Goal: Information Seeking & Learning: Learn about a topic

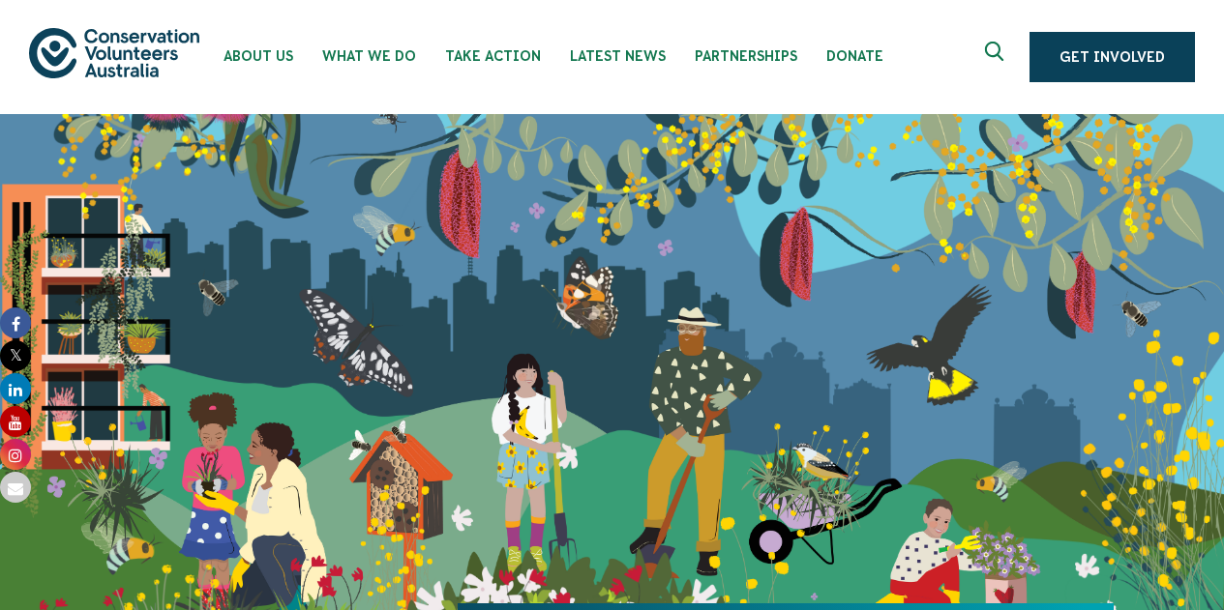
click at [1000, 44] on use "Expand search box" at bounding box center [994, 51] width 18 height 19
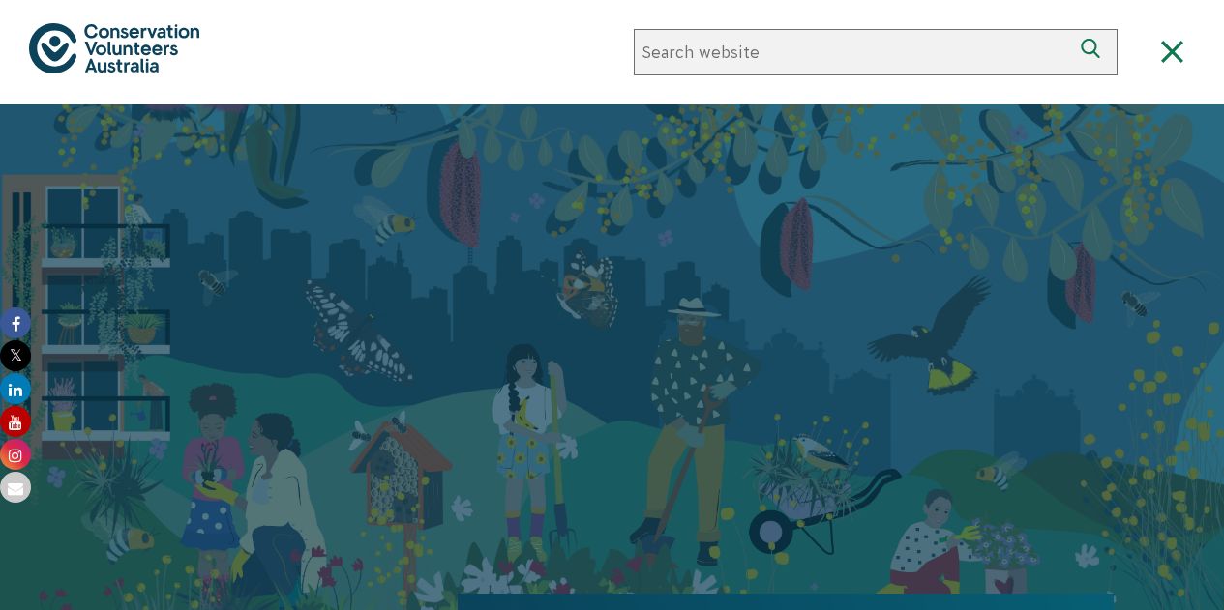
paste input "Glossy Black Cockatoo Habitat Plantings"
type input "Glossy Black Cockatoo Habitat Plantings"
click at [1071, 29] on button "Search" at bounding box center [1094, 52] width 46 height 46
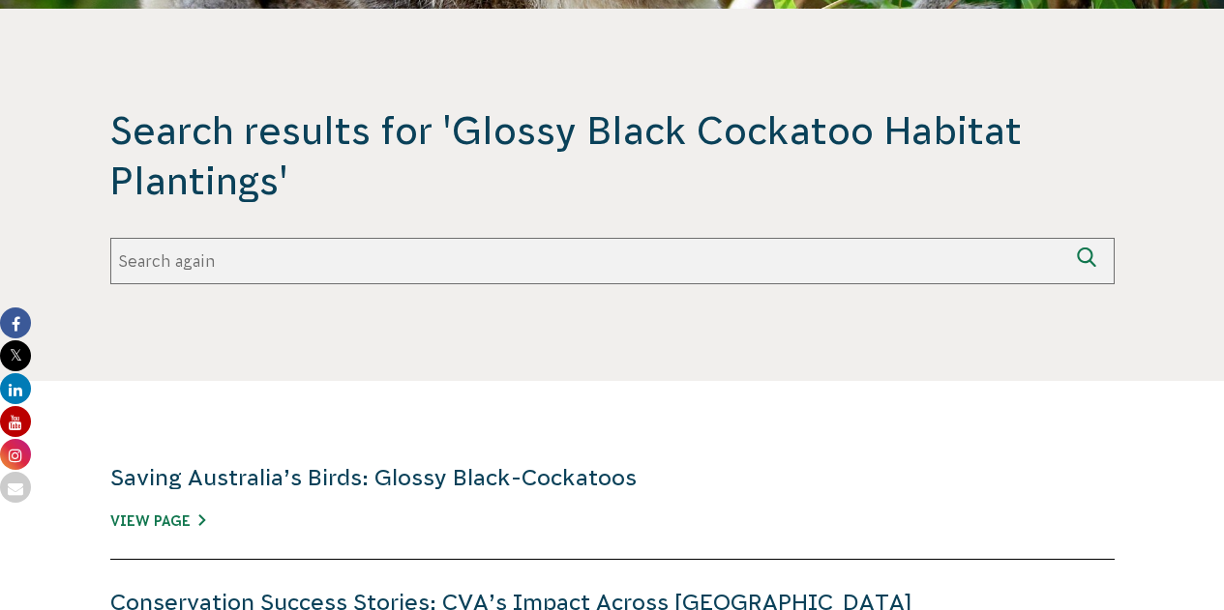
scroll to position [429, 0]
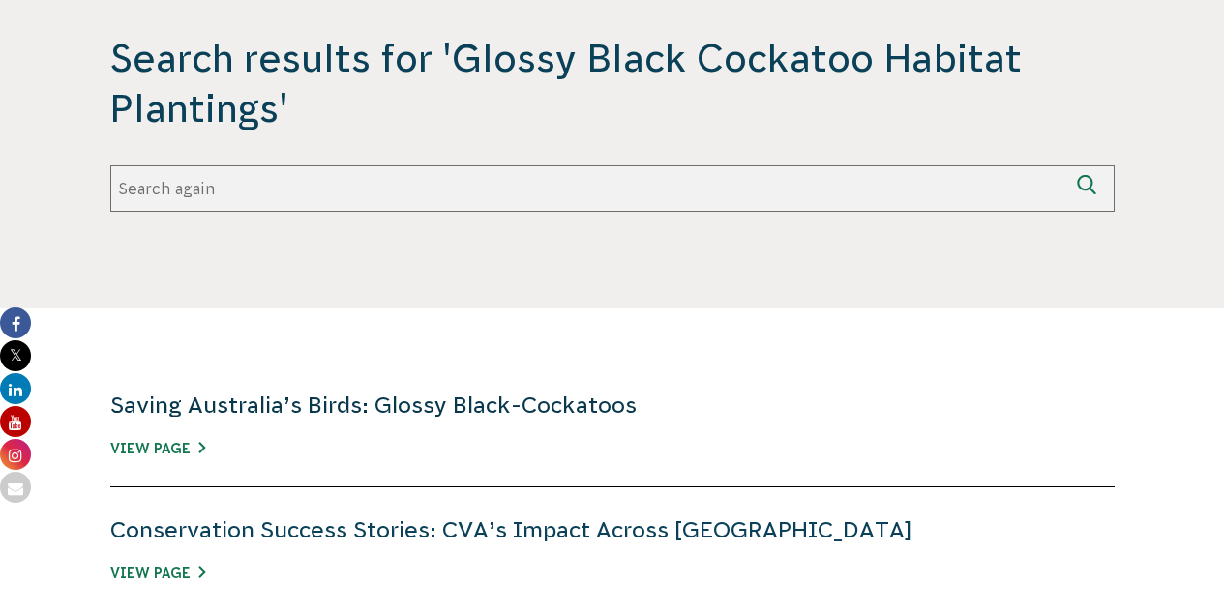
click at [447, 412] on link "Saving Australia’s Birds: Glossy Black-Cockatoos" at bounding box center [373, 405] width 526 height 25
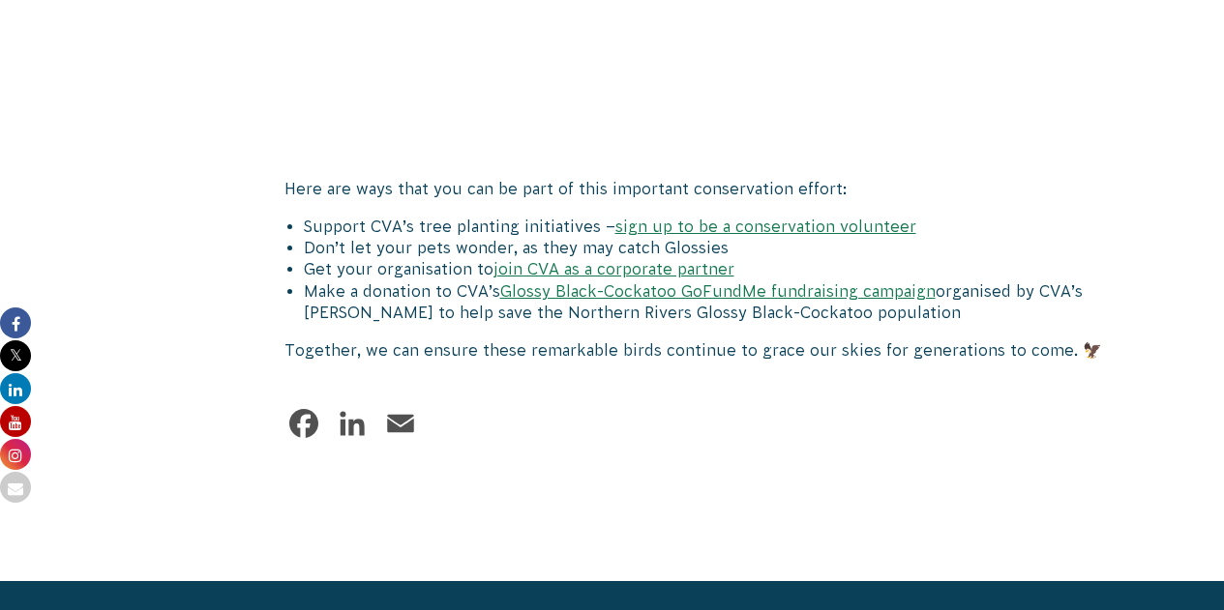
scroll to position [4947, 0]
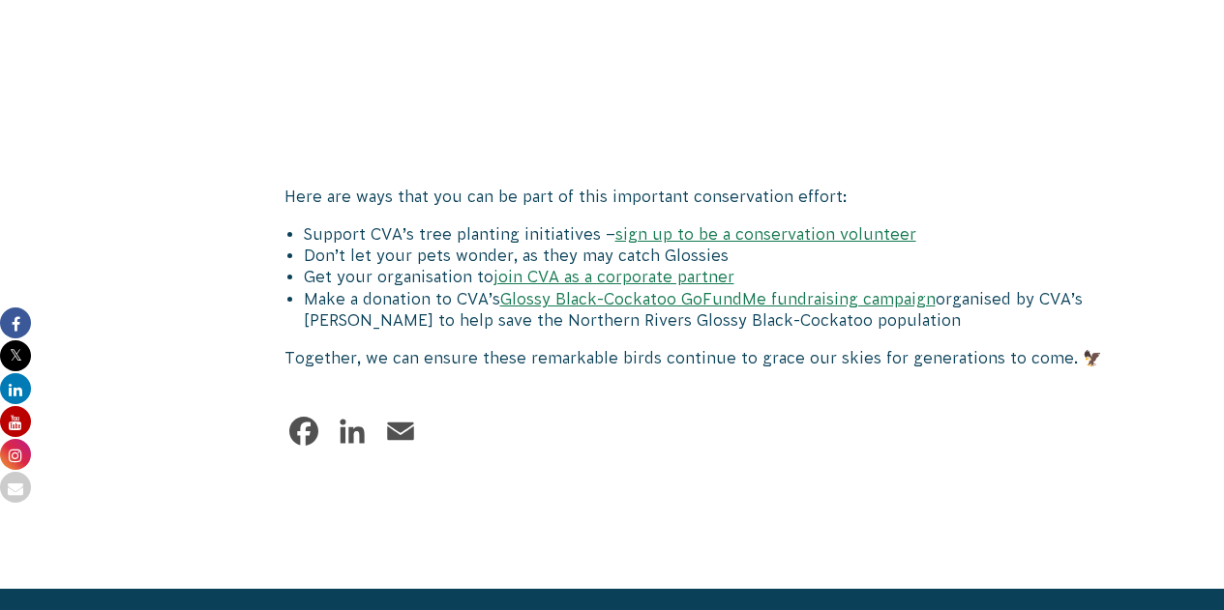
click at [728, 225] on link "sign up to be a conservation volunteer" at bounding box center [765, 233] width 301 height 17
